Goal: Use online tool/utility: Utilize a website feature to perform a specific function

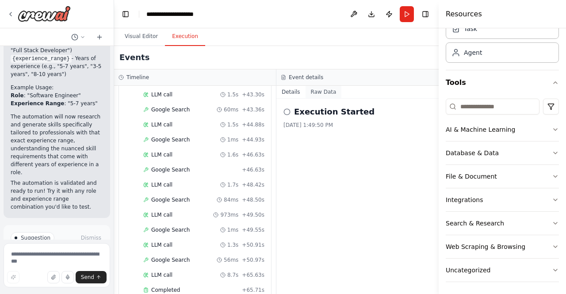
click at [317, 92] on button "Raw Data" at bounding box center [324, 92] width 36 height 12
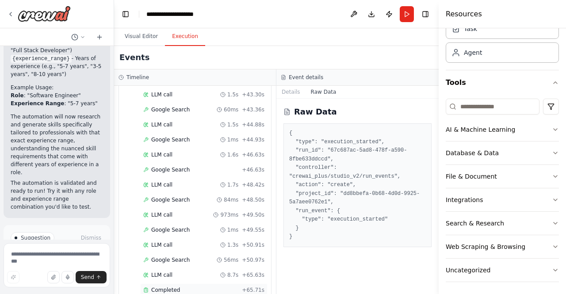
click at [177, 287] on div "Completed" at bounding box center [190, 290] width 95 height 7
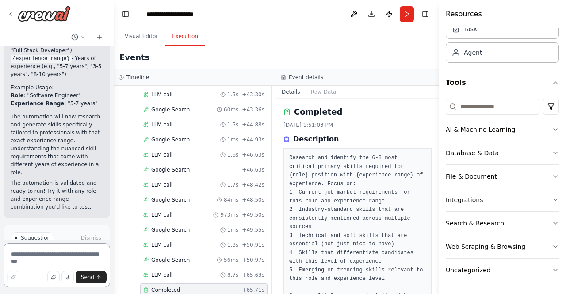
click at [42, 257] on textarea at bounding box center [57, 265] width 107 height 44
type textarea "**********"
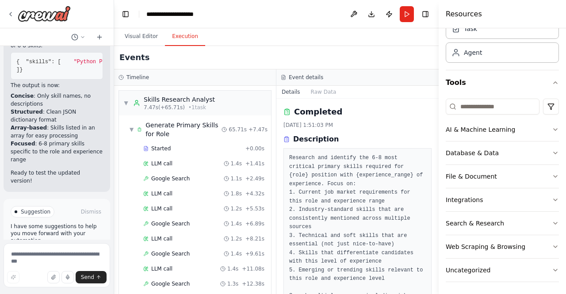
scroll to position [1819, 0]
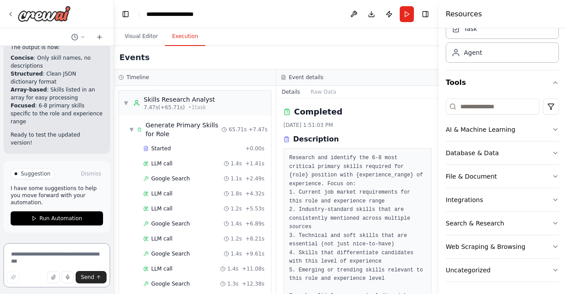
click at [43, 256] on textarea at bounding box center [57, 265] width 107 height 44
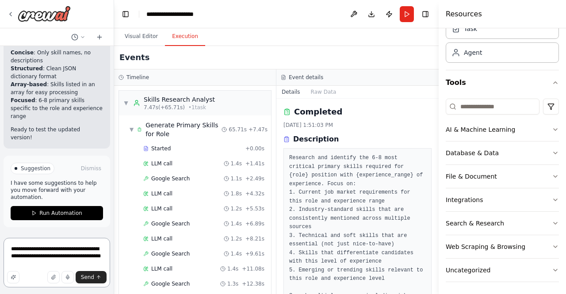
type textarea "**********"
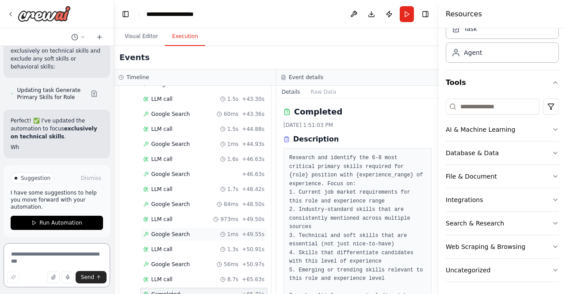
scroll to position [625, 0]
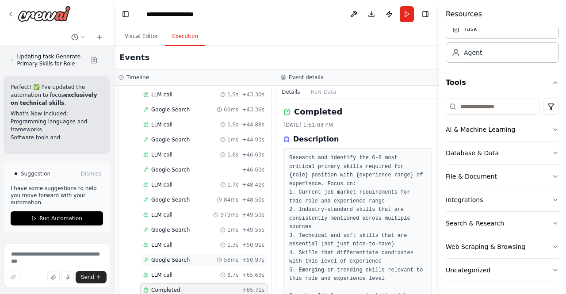
click at [195, 256] on div "Google Search 56ms + 50.97s" at bounding box center [203, 259] width 121 height 7
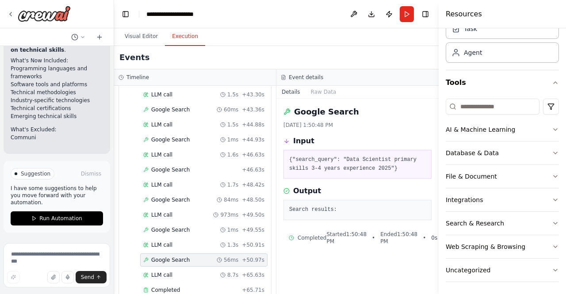
click at [326, 214] on pre "Search results:" at bounding box center [357, 210] width 137 height 9
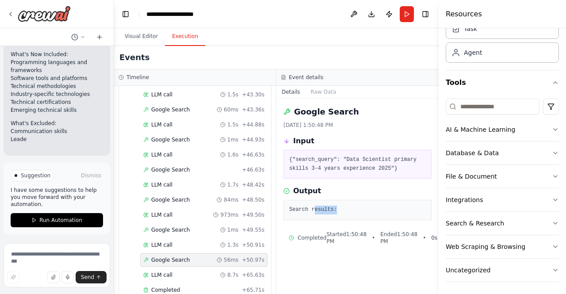
click at [326, 214] on pre "Search results:" at bounding box center [357, 210] width 137 height 9
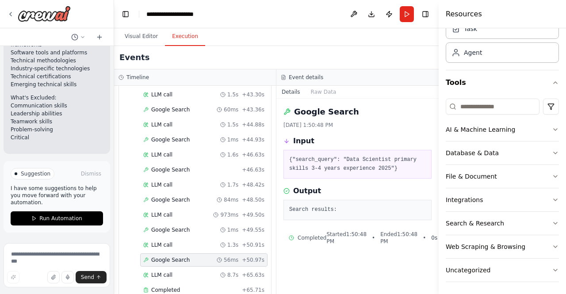
click at [348, 206] on pre "Search results:" at bounding box center [357, 210] width 137 height 9
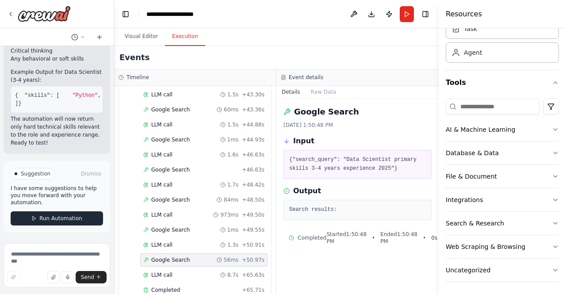
scroll to position [2311, 0]
click at [52, 258] on textarea at bounding box center [57, 265] width 107 height 44
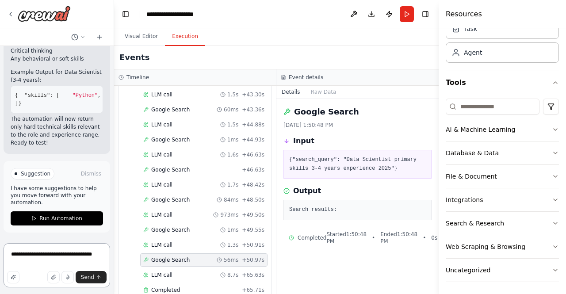
type textarea "**********"
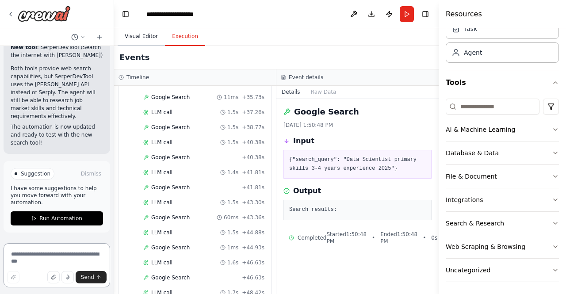
scroll to position [404, 0]
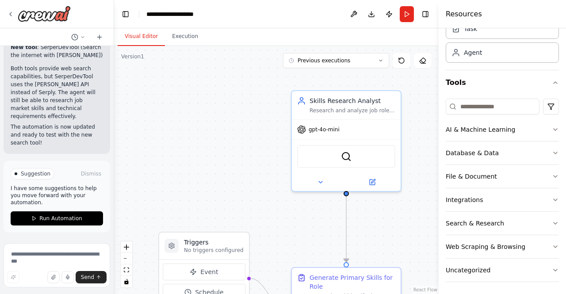
click at [130, 38] on button "Visual Editor" at bounding box center [141, 36] width 47 height 19
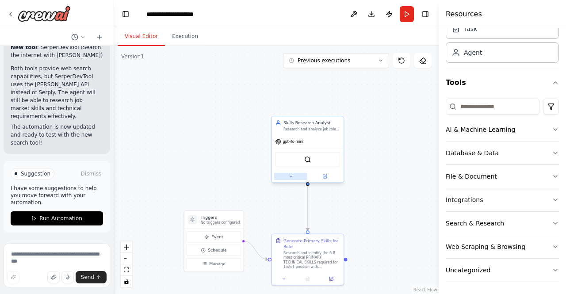
click at [290, 177] on icon at bounding box center [290, 176] width 5 height 5
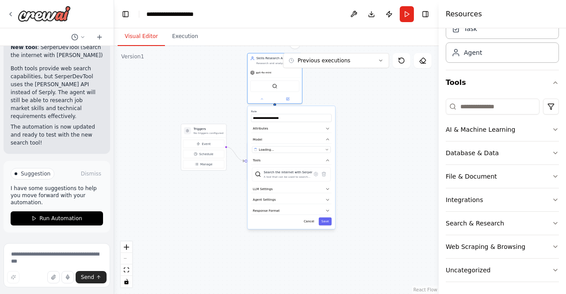
drag, startPoint x: 419, startPoint y: 254, endPoint x: 366, endPoint y: 165, distance: 103.5
click at [366, 165] on div ".deletable-edge-delete-btn { width: 20px; height: 20px; border: 0px solid #ffff…" at bounding box center [276, 170] width 325 height 248
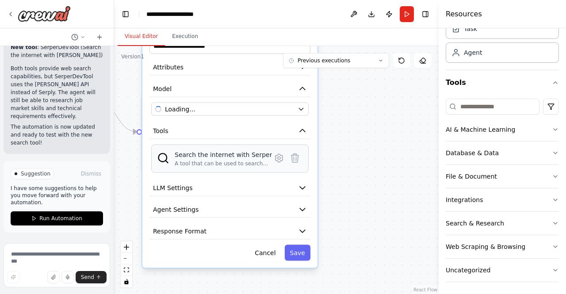
click at [223, 157] on div "Search the internet with Serper" at bounding box center [223, 154] width 97 height 9
click at [282, 158] on icon at bounding box center [279, 158] width 8 height 8
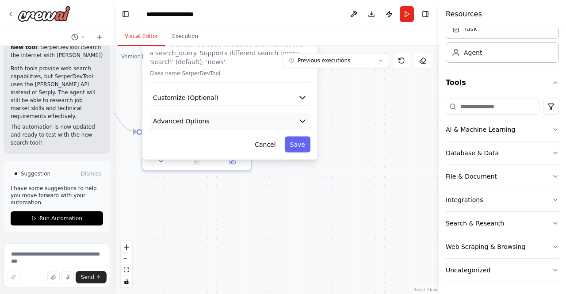
click at [302, 118] on icon "button" at bounding box center [302, 121] width 9 height 9
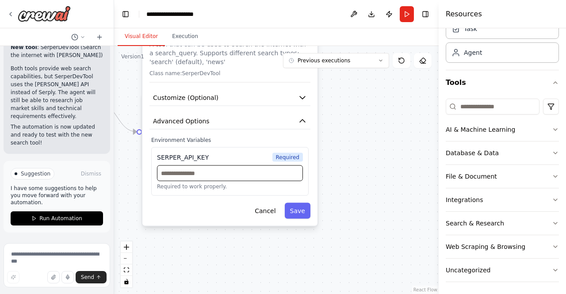
click at [233, 172] on input "text" at bounding box center [230, 173] width 146 height 16
paste input "**********"
type input "**********"
click at [297, 212] on button "Save" at bounding box center [298, 211] width 26 height 16
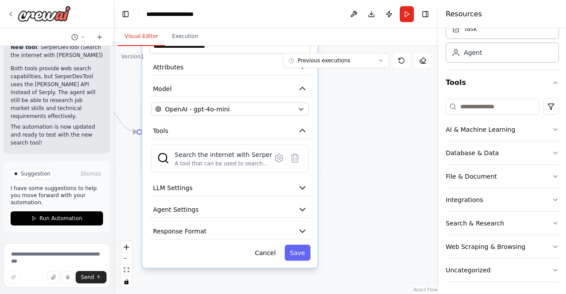
click at [367, 198] on div ".deletable-edge-delete-btn { width: 20px; height: 20px; border: 0px solid #ffff…" at bounding box center [276, 170] width 325 height 248
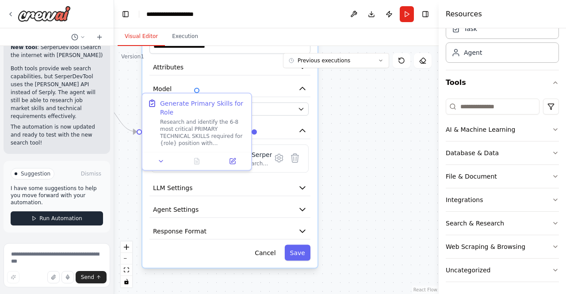
click at [71, 214] on button "Run Automation" at bounding box center [57, 218] width 92 height 14
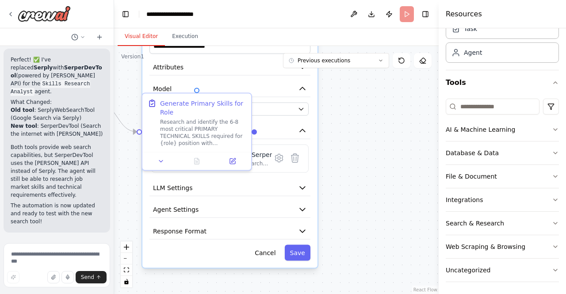
scroll to position [2877, 0]
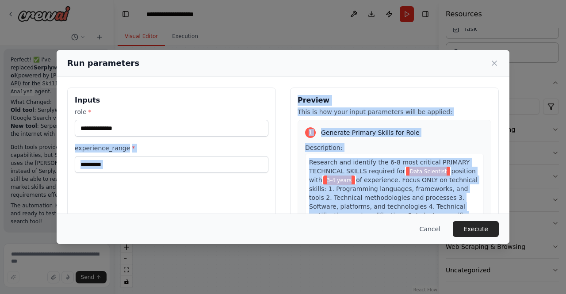
click at [159, 235] on div "**********" at bounding box center [283, 147] width 453 height 194
click at [145, 192] on div "**********" at bounding box center [171, 193] width 209 height 210
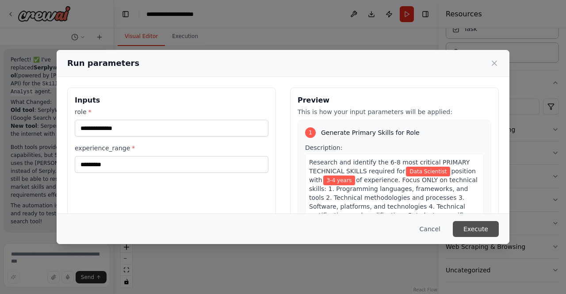
click at [480, 231] on button "Execute" at bounding box center [476, 229] width 46 height 16
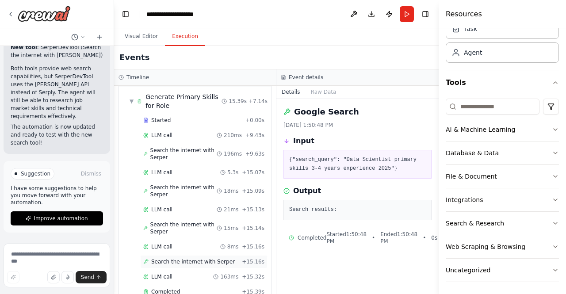
scroll to position [42, 0]
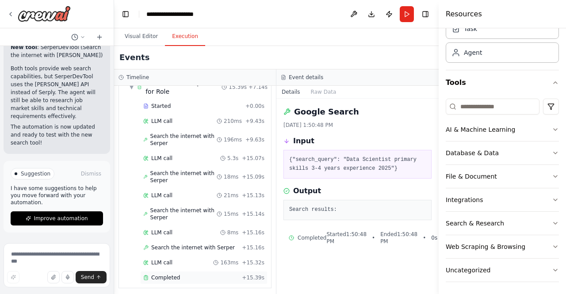
click at [176, 276] on span "Completed" at bounding box center [165, 277] width 29 height 7
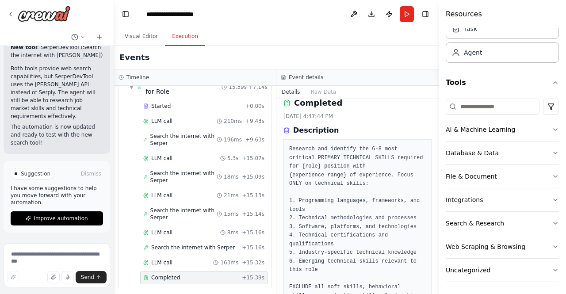
scroll to position [0, 0]
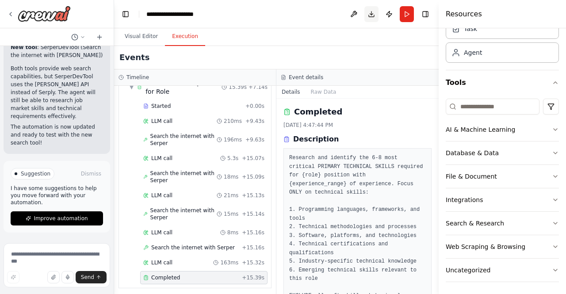
click at [373, 12] on button "Download" at bounding box center [371, 14] width 14 height 16
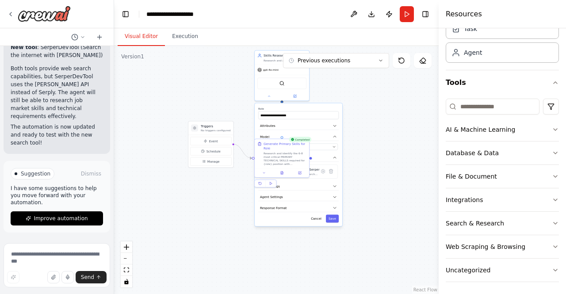
click at [138, 37] on button "Visual Editor" at bounding box center [141, 36] width 47 height 19
click at [285, 246] on div ".deletable-edge-delete-btn { width: 20px; height: 20px; border: 0px solid #ffff…" at bounding box center [276, 170] width 325 height 248
click at [266, 97] on button at bounding box center [268, 95] width 25 height 5
click at [271, 94] on icon at bounding box center [269, 96] width 4 height 4
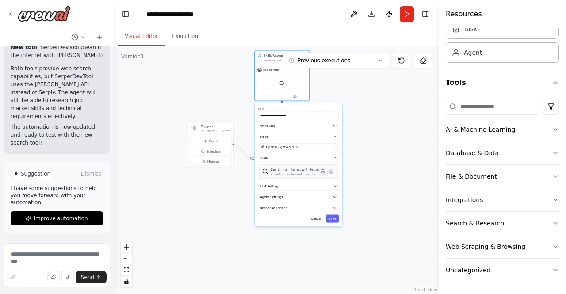
click at [323, 172] on icon at bounding box center [323, 171] width 4 height 4
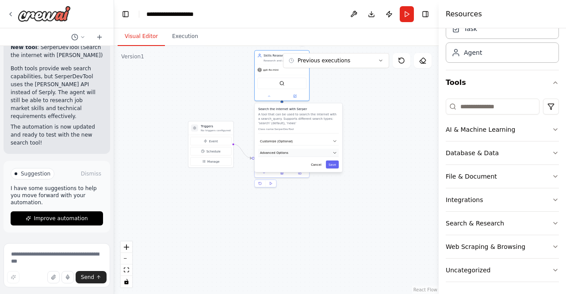
click at [334, 151] on icon "button" at bounding box center [334, 153] width 4 height 4
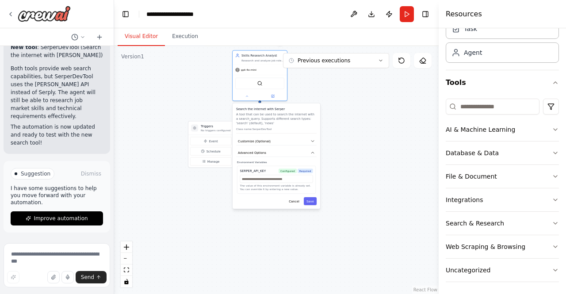
drag, startPoint x: 291, startPoint y: 171, endPoint x: 267, endPoint y: 172, distance: 24.8
click at [267, 172] on div "SERPER_API_KEY Configured Required" at bounding box center [276, 171] width 73 height 4
click at [251, 170] on div "SERPER_API_KEY" at bounding box center [253, 171] width 26 height 4
